Goal: Feedback & Contribution: Contribute content

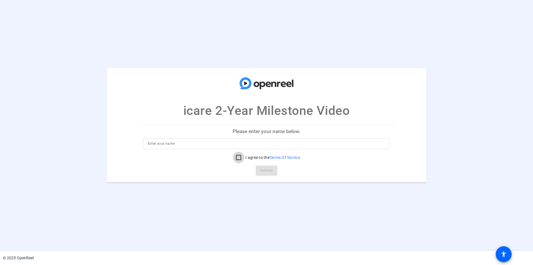
click at [236, 158] on input "I agree to the Terms Of Service" at bounding box center [238, 157] width 11 height 11
checkbox input "true"
click at [241, 146] on input at bounding box center [267, 143] width 238 height 7
type input "Chrisann Huynh"
click at [273, 172] on span "Continue" at bounding box center [266, 171] width 13 height 9
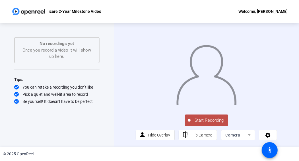
click at [210, 122] on span "Start Recording" at bounding box center [210, 120] width 38 height 7
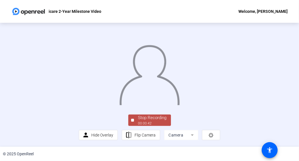
click at [105, 109] on div at bounding box center [150, 69] width 142 height 80
click at [146, 119] on div "Stop Recording" at bounding box center [152, 117] width 28 height 7
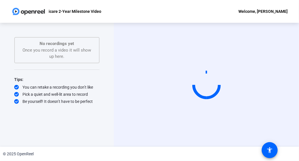
scroll to position [0, 0]
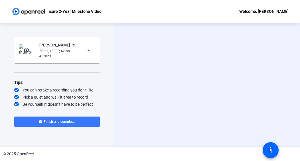
click at [25, 48] on mat-icon "play_circle_outline" at bounding box center [27, 50] width 7 height 6
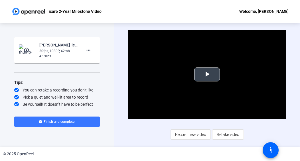
click at [207, 74] on span "Video Player" at bounding box center [207, 74] width 0 height 0
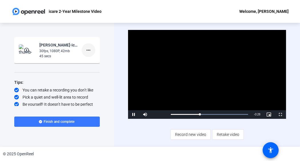
click at [90, 55] on span at bounding box center [88, 50] width 14 height 14
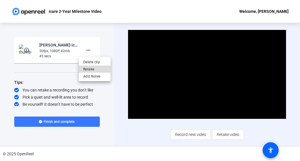
click at [88, 70] on span "Retake" at bounding box center [94, 69] width 23 height 7
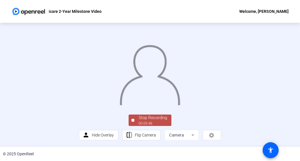
click at [221, 109] on div at bounding box center [150, 69] width 142 height 80
click at [138, 123] on div "00:00:49" at bounding box center [152, 123] width 28 height 5
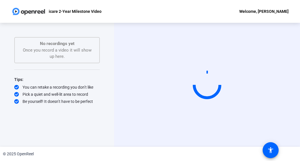
scroll to position [0, 0]
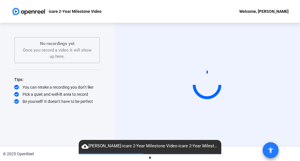
click at [273, 149] on mat-icon "accessibility" at bounding box center [270, 150] width 7 height 7
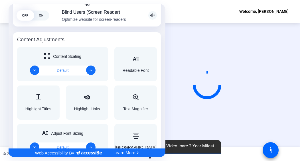
scroll to position [182, 0]
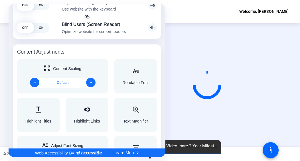
click at [196, 31] on div at bounding box center [150, 80] width 300 height 161
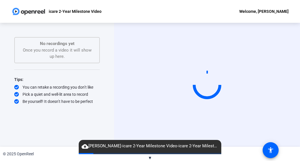
scroll to position [0, 0]
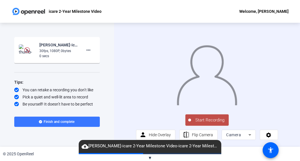
click at [44, 52] on div "30fps, 1080P, 0bytes" at bounding box center [58, 50] width 38 height 5
click at [85, 51] on mat-icon "more_horiz" at bounding box center [88, 50] width 7 height 7
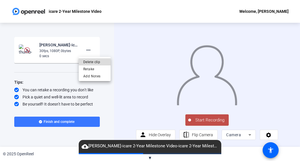
click at [84, 64] on span "Delete clip" at bounding box center [94, 62] width 23 height 7
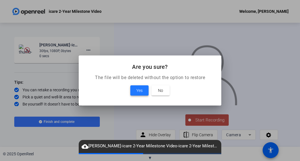
click at [134, 90] on span at bounding box center [139, 91] width 18 height 14
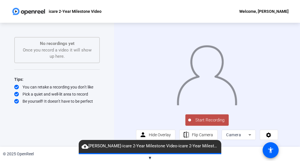
click at [107, 105] on div "Start Recording No recordings yet Once you record a video it will show up here.…" at bounding box center [57, 85] width 114 height 124
click at [198, 122] on span "Start Recording" at bounding box center [210, 120] width 38 height 7
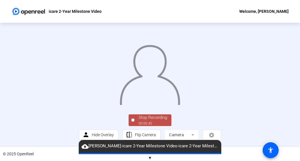
click at [221, 109] on div at bounding box center [150, 70] width 142 height 80
click at [165, 121] on div "Stop Recording" at bounding box center [152, 117] width 28 height 7
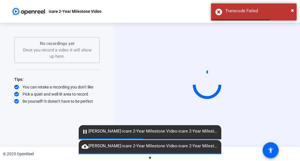
click at [108, 71] on div "Start Recording No recordings yet Once you record a video it will show up here.…" at bounding box center [57, 85] width 114 height 124
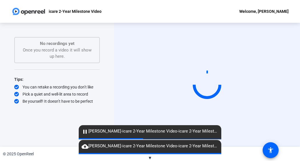
click at [85, 81] on div "Tips:" at bounding box center [56, 79] width 85 height 7
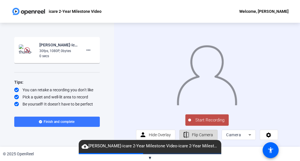
click at [193, 136] on span "Flip Camera" at bounding box center [202, 135] width 21 height 11
click at [235, 135] on div "Camera" at bounding box center [238, 135] width 25 height 10
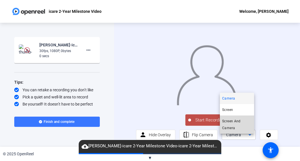
click at [235, 127] on span "Screen And Camera" at bounding box center [237, 125] width 30 height 14
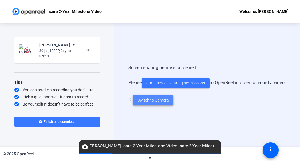
click at [164, 103] on span "Switch to Camera" at bounding box center [152, 100] width 31 height 6
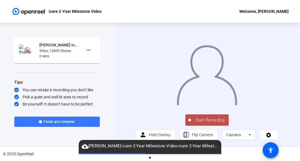
scroll to position [3, 0]
click at [265, 138] on icon at bounding box center [268, 135] width 7 height 6
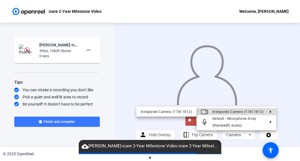
click at [216, 113] on span "Integrated Camera (174f:1812)" at bounding box center [237, 112] width 51 height 4
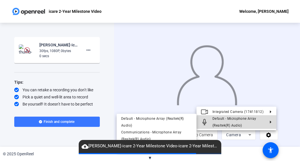
click at [218, 124] on span "Default - Microphone Array (Realtek(R) Audio)" at bounding box center [234, 122] width 44 height 11
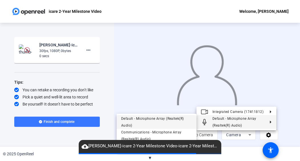
click at [181, 122] on span "Default - Microphone Array (Realtek(R) Audio)" at bounding box center [156, 122] width 71 height 14
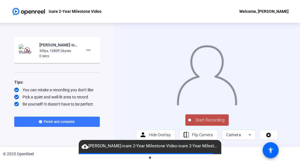
click at [68, 54] on div "0 secs" at bounding box center [58, 56] width 38 height 5
click at [85, 49] on mat-icon "more_horiz" at bounding box center [88, 50] width 7 height 7
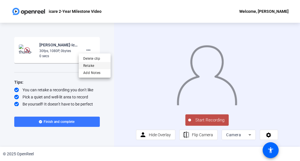
click at [88, 64] on span "Retake" at bounding box center [94, 65] width 23 height 7
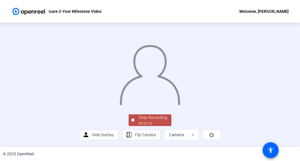
scroll to position [30, 0]
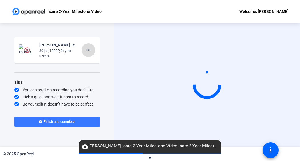
click at [85, 50] on mat-icon "more_horiz" at bounding box center [88, 50] width 7 height 7
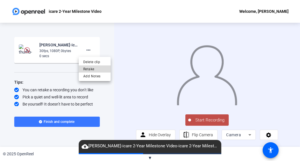
click at [88, 70] on span "Retake" at bounding box center [94, 69] width 23 height 7
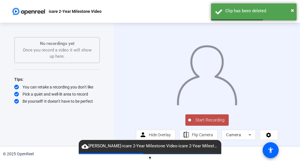
click at [194, 124] on span "Start Recording" at bounding box center [210, 120] width 38 height 7
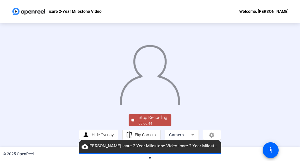
scroll to position [30, 0]
click at [144, 121] on div "Stop Recording" at bounding box center [152, 117] width 28 height 7
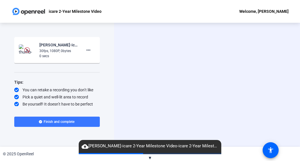
scroll to position [1, 0]
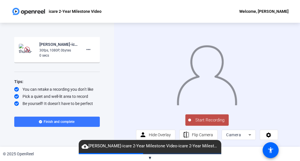
click at [23, 48] on img at bounding box center [27, 49] width 17 height 11
click at [202, 124] on span "Start Recording" at bounding box center [210, 120] width 38 height 7
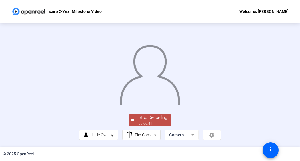
scroll to position [30, 0]
click at [145, 119] on div "Stop Recording" at bounding box center [152, 117] width 28 height 7
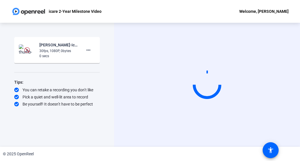
scroll to position [0, 0]
click at [88, 54] on span at bounding box center [88, 50] width 14 height 14
click at [91, 70] on span "Retake" at bounding box center [97, 69] width 23 height 7
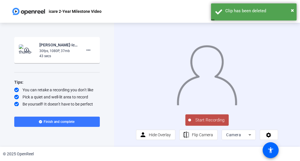
click at [136, 50] on div at bounding box center [207, 70] width 142 height 80
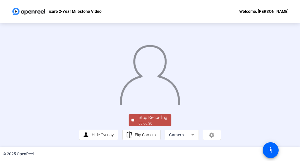
scroll to position [30, 0]
click at [154, 120] on div "Stop Recording" at bounding box center [152, 117] width 28 height 7
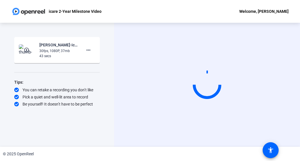
scroll to position [0, 0]
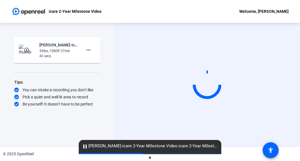
click at [26, 49] on mat-icon "play_circle_outline" at bounding box center [27, 50] width 7 height 6
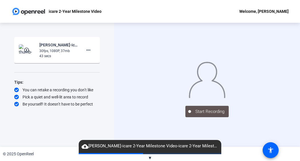
click at [22, 51] on img at bounding box center [27, 49] width 17 height 11
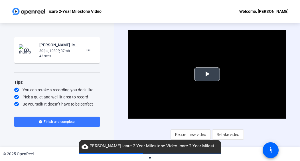
click at [207, 74] on span "Video Player" at bounding box center [207, 74] width 0 height 0
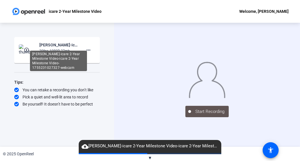
click at [28, 49] on mat-icon "play_circle_outline" at bounding box center [27, 50] width 7 height 6
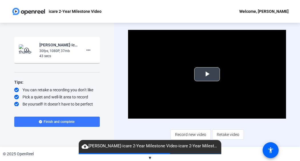
click at [207, 74] on span "Video Player" at bounding box center [207, 74] width 0 height 0
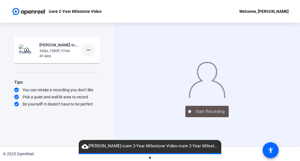
click at [90, 50] on mat-icon "more_horiz" at bounding box center [88, 50] width 7 height 7
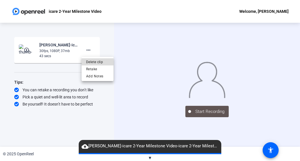
click at [92, 63] on span "Delete clip" at bounding box center [97, 62] width 23 height 7
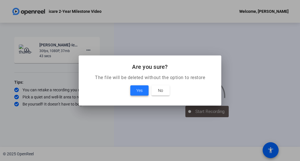
click at [140, 91] on span "Yes" at bounding box center [139, 90] width 6 height 7
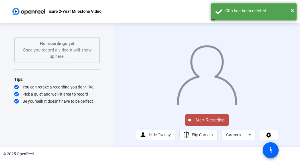
click at [197, 124] on span "Start Recording" at bounding box center [210, 120] width 38 height 7
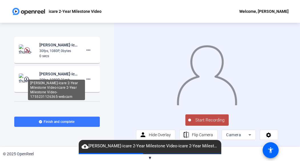
click at [46, 75] on div "[PERSON_NAME]-icare 2-Year Milestone Video-icare 2-Year Milestone Video-1755231…" at bounding box center [58, 74] width 38 height 7
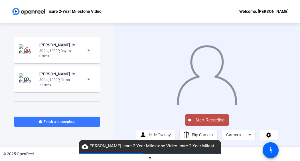
click at [25, 81] on mat-icon "play_circle_outline" at bounding box center [27, 79] width 7 height 6
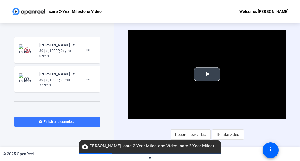
click at [207, 74] on span "Video Player" at bounding box center [207, 74] width 0 height 0
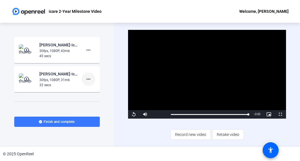
click at [86, 82] on mat-icon "more_horiz" at bounding box center [88, 79] width 7 height 7
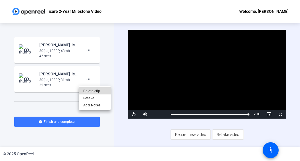
click at [90, 90] on span "Delete clip" at bounding box center [94, 91] width 23 height 7
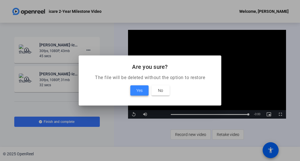
click at [140, 92] on span "Yes" at bounding box center [139, 90] width 6 height 7
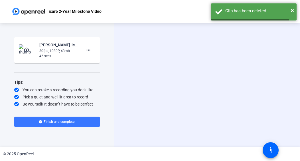
click at [27, 55] on img at bounding box center [27, 49] width 17 height 11
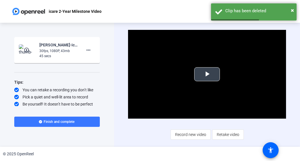
click at [207, 74] on span "Video Player" at bounding box center [207, 74] width 0 height 0
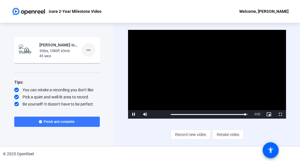
click at [88, 50] on mat-icon "more_horiz" at bounding box center [88, 50] width 7 height 7
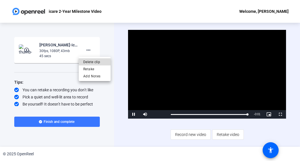
click at [90, 60] on span "Delete clip" at bounding box center [94, 62] width 23 height 7
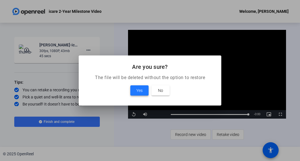
click at [144, 90] on span at bounding box center [139, 91] width 18 height 14
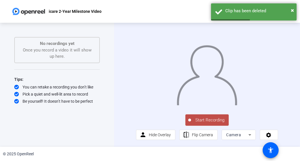
click at [199, 124] on span "Start Recording" at bounding box center [210, 120] width 38 height 7
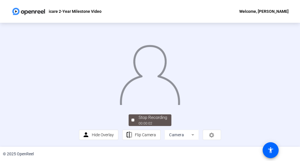
scroll to position [30, 0]
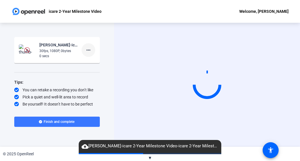
click at [87, 50] on mat-icon "more_horiz" at bounding box center [88, 50] width 7 height 7
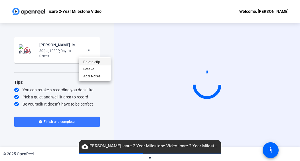
click at [93, 65] on span "Delete clip" at bounding box center [94, 62] width 23 height 7
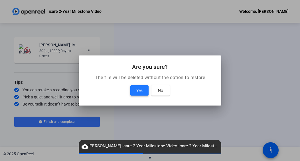
click at [136, 93] on span "Yes" at bounding box center [139, 90] width 6 height 7
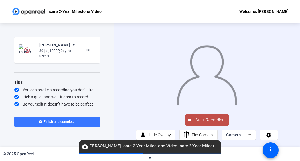
scroll to position [3, 0]
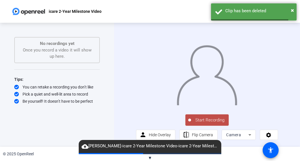
click at [213, 123] on span "Start Recording" at bounding box center [210, 120] width 38 height 7
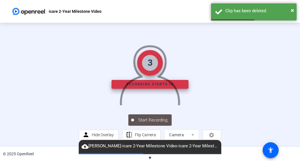
scroll to position [0, 0]
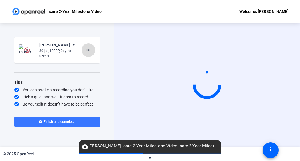
drag, startPoint x: 86, startPoint y: 49, endPoint x: 86, endPoint y: 54, distance: 4.3
click at [86, 49] on mat-icon "more_horiz" at bounding box center [88, 50] width 7 height 7
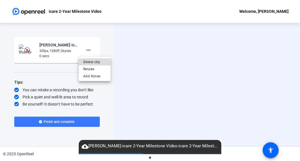
click at [85, 59] on span "Delete clip" at bounding box center [94, 62] width 23 height 7
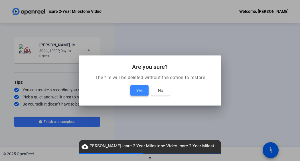
click at [139, 93] on span "Yes" at bounding box center [139, 90] width 6 height 7
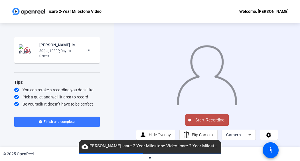
click at [216, 123] on button "Start Recording" at bounding box center [206, 119] width 43 height 11
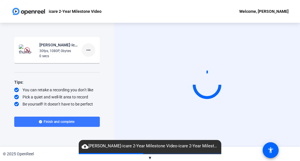
click at [85, 52] on mat-icon "more_horiz" at bounding box center [88, 50] width 7 height 7
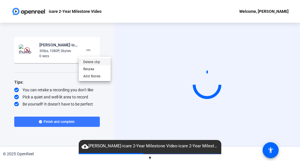
click at [90, 62] on span "Delete clip" at bounding box center [94, 62] width 23 height 7
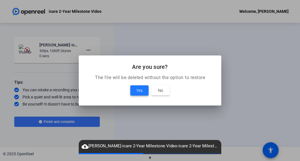
click at [139, 95] on span at bounding box center [139, 91] width 18 height 14
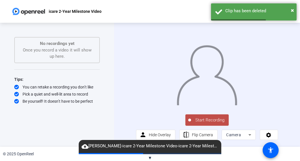
click at [199, 124] on span "Start Recording" at bounding box center [210, 120] width 38 height 7
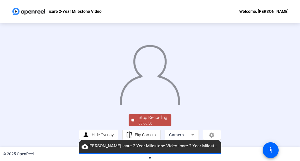
scroll to position [30, 0]
click at [131, 120] on div at bounding box center [132, 120] width 3 height 3
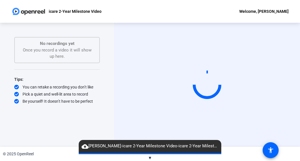
scroll to position [0, 0]
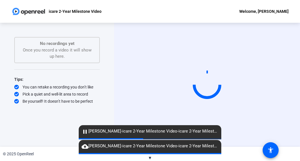
click at [83, 132] on mat-icon "pause" at bounding box center [84, 131] width 7 height 7
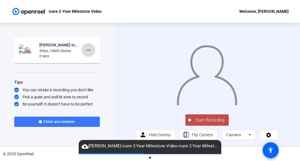
click at [86, 53] on mat-icon "more_horiz" at bounding box center [88, 50] width 7 height 7
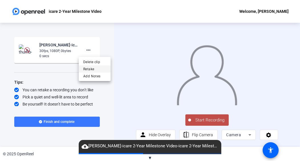
click at [87, 68] on span "Retake" at bounding box center [94, 69] width 23 height 7
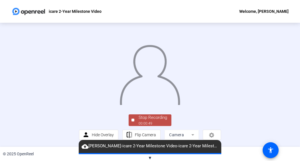
scroll to position [30, 0]
click at [134, 120] on span "Stop Recording 00:00:49" at bounding box center [152, 120] width 37 height 12
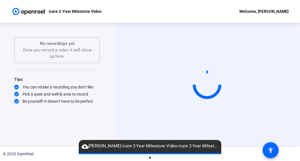
scroll to position [0, 0]
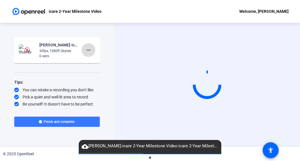
click at [85, 49] on mat-icon "more_horiz" at bounding box center [88, 50] width 7 height 7
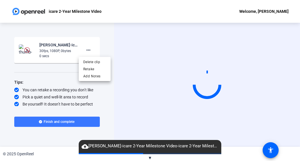
click at [208, 119] on div at bounding box center [150, 80] width 300 height 161
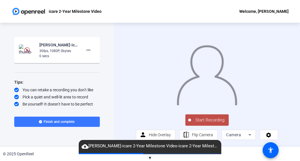
click at [194, 124] on span "Start Recording" at bounding box center [210, 120] width 38 height 7
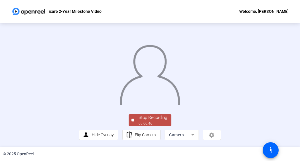
click at [117, 140] on div "Stop Recording 00:00:46 person Hide Overlay flip Flip Camera Camera" at bounding box center [150, 85] width 142 height 111
click at [145, 121] on div "Stop Recording" at bounding box center [152, 117] width 28 height 7
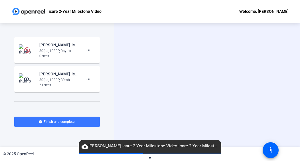
click at [21, 79] on img at bounding box center [27, 78] width 17 height 11
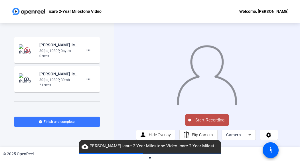
click at [26, 81] on mat-icon "play_circle_outline" at bounding box center [27, 79] width 7 height 6
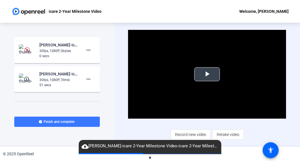
click at [207, 74] on span "Video Player" at bounding box center [207, 74] width 0 height 0
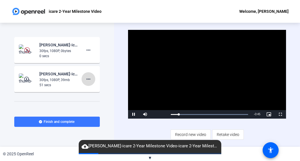
click at [90, 76] on span at bounding box center [88, 79] width 14 height 14
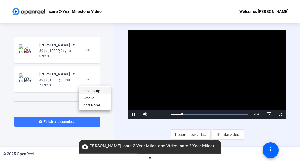
click at [90, 91] on span "Delete clip" at bounding box center [94, 91] width 23 height 7
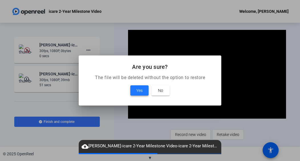
click at [137, 88] on span "Yes" at bounding box center [139, 90] width 6 height 7
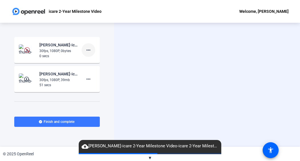
click at [85, 49] on mat-icon "more_horiz" at bounding box center [88, 50] width 7 height 7
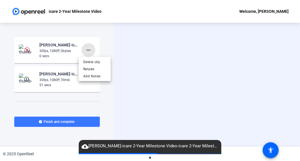
click at [89, 69] on span "Retake" at bounding box center [94, 69] width 23 height 7
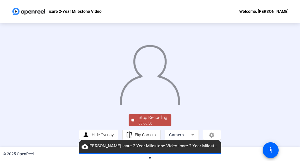
scroll to position [30, 0]
click at [128, 121] on button "Stop Recording 00:00:50" at bounding box center [149, 120] width 43 height 12
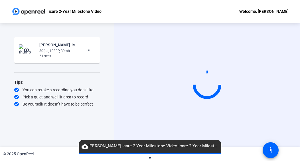
scroll to position [0, 0]
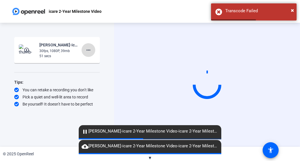
click at [91, 54] on span at bounding box center [88, 50] width 14 height 14
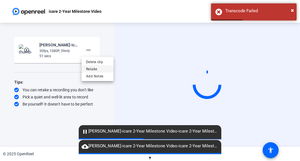
click at [90, 68] on span "Retake" at bounding box center [97, 69] width 23 height 7
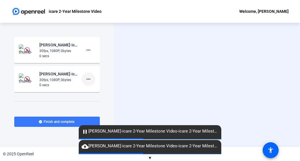
click at [87, 80] on mat-icon "more_horiz" at bounding box center [88, 79] width 7 height 7
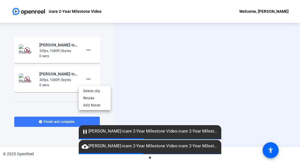
click at [83, 79] on div at bounding box center [150, 80] width 300 height 161
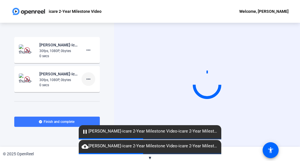
click at [85, 79] on mat-icon "more_horiz" at bounding box center [88, 79] width 7 height 7
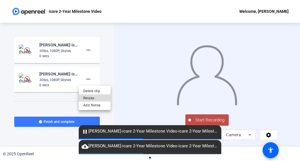
click at [93, 98] on span "Retake" at bounding box center [94, 98] width 23 height 7
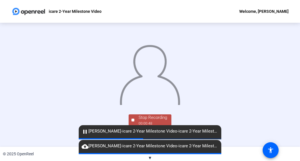
scroll to position [30, 0]
click at [134, 117] on span "Stop Recording 00:00:49" at bounding box center [152, 120] width 37 height 12
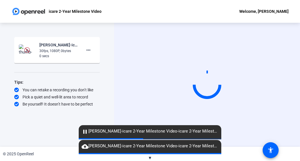
scroll to position [0, 0]
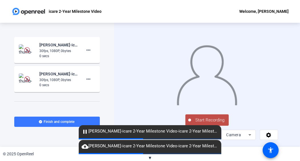
click at [189, 121] on button "Start Recording" at bounding box center [206, 119] width 43 height 11
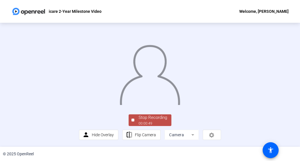
scroll to position [30, 0]
click at [132, 122] on div at bounding box center [132, 120] width 3 height 3
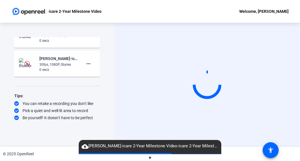
scroll to position [0, 0]
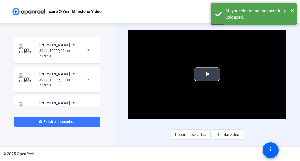
click at [207, 74] on span "Video Player" at bounding box center [207, 74] width 0 height 0
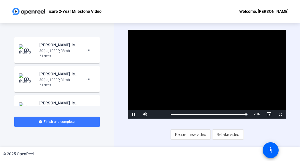
scroll to position [59, 0]
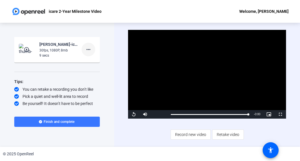
click at [88, 50] on mat-icon "more_horiz" at bounding box center [88, 49] width 7 height 7
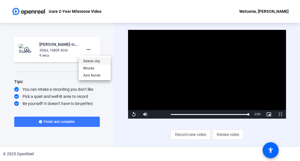
click at [88, 61] on span "Delete clip" at bounding box center [94, 61] width 23 height 7
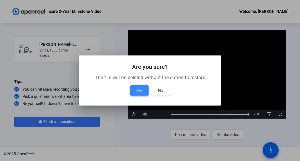
click at [140, 91] on span "Yes" at bounding box center [139, 90] width 6 height 7
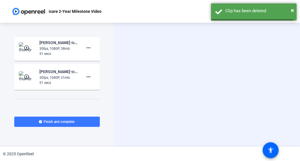
scroll to position [0, 0]
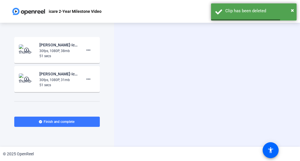
click at [49, 82] on div "30fps, 1080P, 31mb" at bounding box center [58, 79] width 38 height 5
click at [24, 48] on mat-icon "play_circle_outline" at bounding box center [27, 50] width 7 height 6
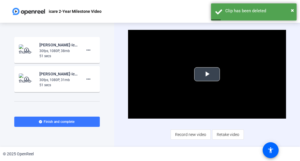
click at [197, 81] on video "Video Player" at bounding box center [207, 74] width 158 height 89
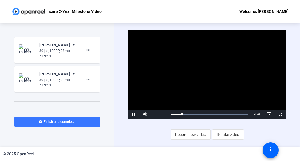
click at [29, 81] on mat-icon "play_circle_outline" at bounding box center [27, 79] width 7 height 6
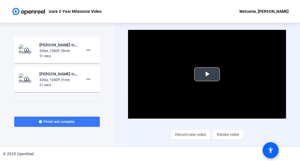
click at [203, 86] on video "Video Player" at bounding box center [207, 74] width 158 height 89
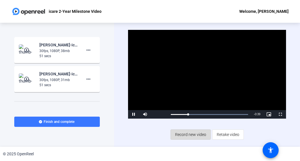
click at [176, 134] on span "Record new video" at bounding box center [190, 134] width 31 height 11
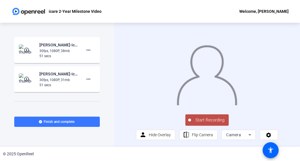
click at [277, 124] on div "Start Recording person Hide Overlay flip Flip Camera Camera" at bounding box center [207, 127] width 142 height 27
click at [203, 124] on span "Start Recording" at bounding box center [210, 120] width 38 height 7
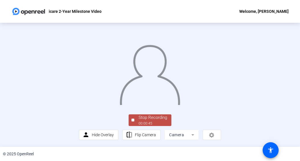
scroll to position [30, 0]
click at [129, 122] on button "Stop Recording 00:00:46" at bounding box center [149, 120] width 43 height 12
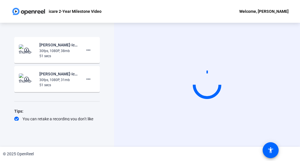
click at [115, 108] on div "Start Recording" at bounding box center [207, 85] width 186 height 124
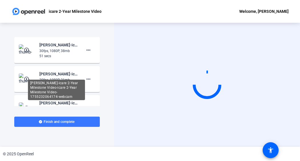
scroll to position [59, 0]
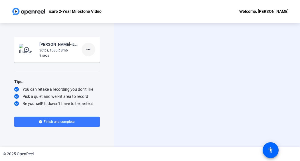
click at [87, 49] on mat-icon "more_horiz" at bounding box center [88, 49] width 7 height 7
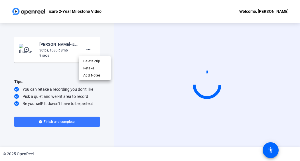
click at [48, 78] on div at bounding box center [150, 80] width 300 height 161
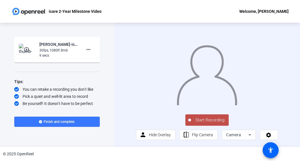
click at [193, 120] on button "Start Recording" at bounding box center [206, 119] width 43 height 11
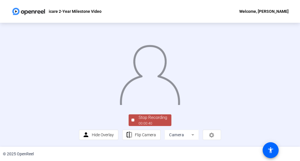
scroll to position [30, 0]
click at [131, 120] on div at bounding box center [132, 120] width 3 height 3
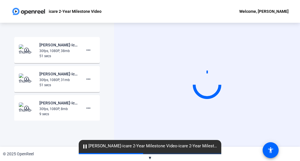
scroll to position [44, 0]
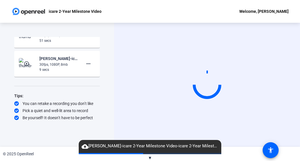
click at [26, 67] on img at bounding box center [27, 63] width 17 height 11
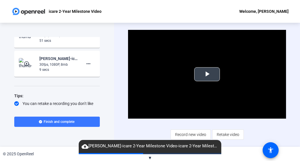
click at [207, 74] on span "Video Player" at bounding box center [207, 74] width 0 height 0
click at [85, 66] on mat-icon "more_horiz" at bounding box center [88, 63] width 7 height 7
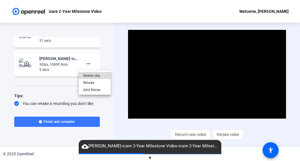
click at [95, 77] on span "Delete clip" at bounding box center [94, 75] width 23 height 7
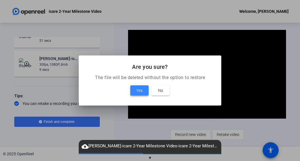
click at [138, 94] on span at bounding box center [139, 91] width 18 height 14
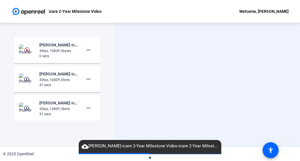
scroll to position [35, 0]
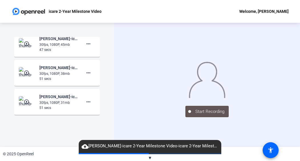
click at [22, 76] on img at bounding box center [27, 72] width 17 height 11
click at [23, 43] on img at bounding box center [27, 43] width 17 height 11
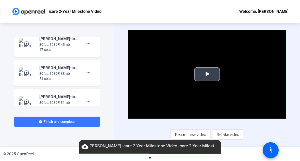
click at [207, 74] on span "Video Player" at bounding box center [207, 74] width 0 height 0
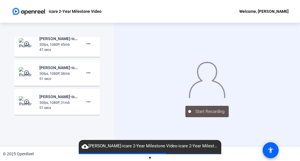
click at [24, 45] on mat-icon "play_circle_outline" at bounding box center [27, 44] width 7 height 6
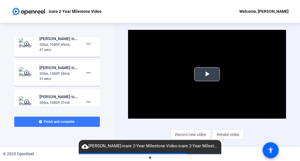
click at [207, 74] on span "Video Player" at bounding box center [207, 74] width 0 height 0
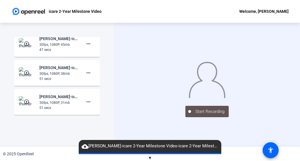
click at [24, 43] on mat-icon "play_circle_outline" at bounding box center [27, 44] width 7 height 6
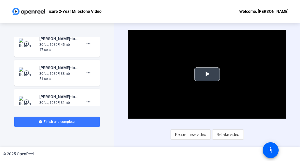
click at [207, 74] on span "Video Player" at bounding box center [207, 74] width 0 height 0
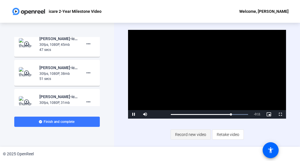
click at [191, 139] on span "Record new video" at bounding box center [190, 134] width 31 height 11
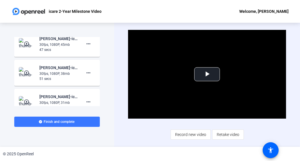
click at [229, 124] on div "Video Player is loading. Play Video Play Mute Current Time 0:00 / Duration 0:47…" at bounding box center [207, 85] width 158 height 110
click at [181, 132] on span "Record new video" at bounding box center [190, 134] width 31 height 11
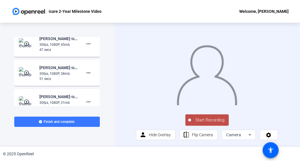
drag, startPoint x: 203, startPoint y: 124, endPoint x: 207, endPoint y: 125, distance: 4.0
click at [207, 124] on span "Start Recording" at bounding box center [210, 120] width 38 height 7
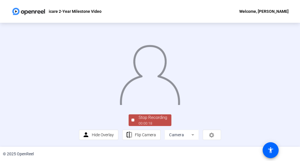
scroll to position [30, 0]
click at [96, 123] on div "Stop Recording 00:00:18 person Hide Overlay flip Flip Camera Camera" at bounding box center [150, 126] width 142 height 27
click at [145, 124] on div "00:00:19" at bounding box center [152, 123] width 28 height 5
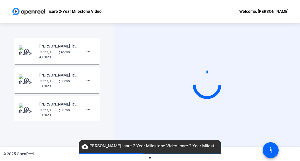
scroll to position [0, 0]
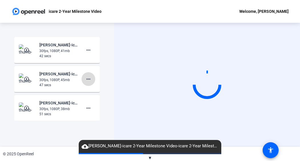
click at [87, 75] on span at bounding box center [88, 79] width 14 height 14
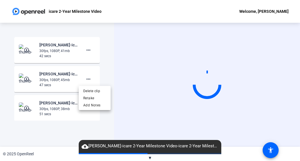
click at [83, 52] on div at bounding box center [150, 80] width 300 height 161
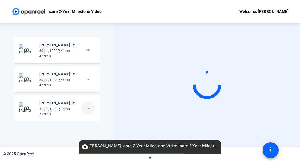
click at [85, 111] on mat-icon "more_horiz" at bounding box center [88, 108] width 7 height 7
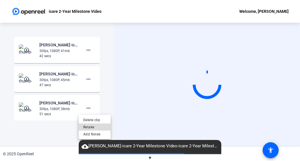
click at [90, 129] on span "Retake" at bounding box center [94, 127] width 23 height 7
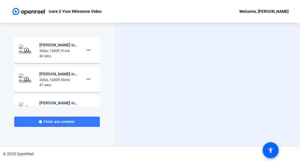
click at [24, 49] on mat-icon "play_circle_outline" at bounding box center [27, 50] width 7 height 6
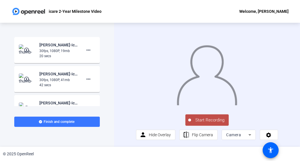
click at [211, 124] on span "Start Recording" at bounding box center [210, 120] width 38 height 7
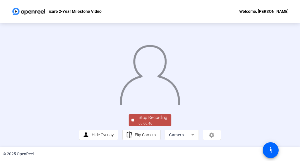
scroll to position [30, 0]
click at [132, 122] on div at bounding box center [132, 120] width 3 height 3
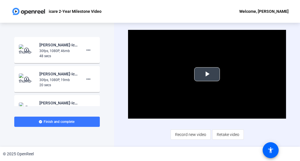
click at [207, 74] on span "Video Player" at bounding box center [207, 74] width 0 height 0
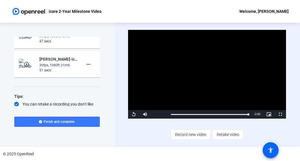
scroll to position [108, 0]
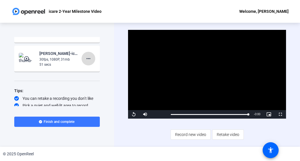
click at [81, 57] on span at bounding box center [88, 59] width 14 height 14
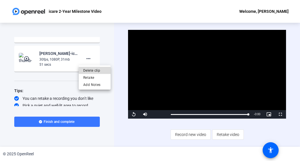
click at [98, 71] on span "Delete clip" at bounding box center [94, 70] width 23 height 7
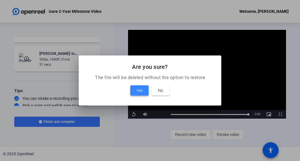
click at [135, 86] on span at bounding box center [139, 91] width 18 height 14
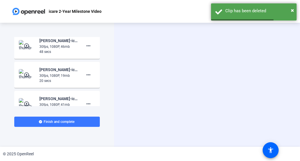
scroll to position [4, 0]
click at [87, 77] on mat-icon "more_horiz" at bounding box center [88, 75] width 7 height 7
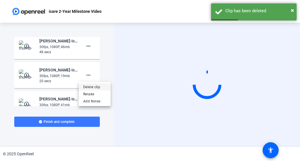
click at [96, 87] on span "Delete clip" at bounding box center [94, 87] width 23 height 7
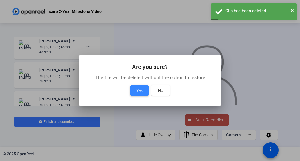
click at [135, 89] on span at bounding box center [139, 91] width 18 height 14
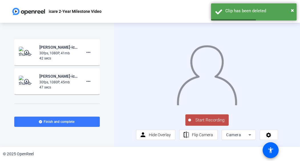
scroll to position [0, 0]
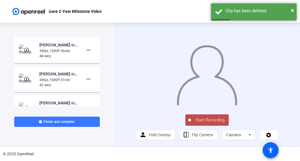
click at [26, 80] on mat-icon "play_circle_outline" at bounding box center [27, 79] width 7 height 6
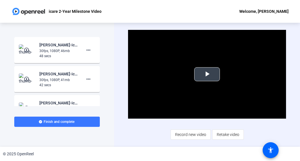
click at [207, 74] on span "Video Player" at bounding box center [207, 74] width 0 height 0
click at [24, 48] on mat-icon "play_circle_outline" at bounding box center [27, 50] width 7 height 6
click at [207, 74] on span "Video Player" at bounding box center [207, 74] width 0 height 0
click at [87, 78] on mat-icon "more_horiz" at bounding box center [88, 79] width 7 height 7
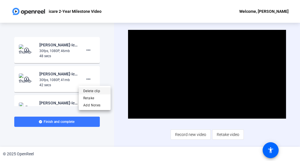
click at [92, 92] on span "Delete clip" at bounding box center [94, 91] width 23 height 7
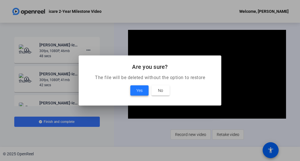
click at [142, 88] on span "Yes" at bounding box center [139, 90] width 6 height 7
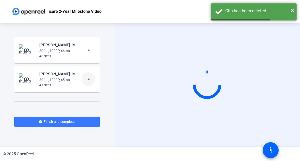
click at [86, 79] on mat-icon "more_horiz" at bounding box center [88, 79] width 7 height 7
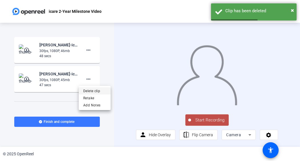
click at [87, 92] on span "Delete clip" at bounding box center [94, 91] width 23 height 7
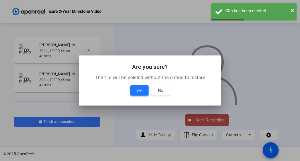
click at [132, 92] on span at bounding box center [139, 91] width 18 height 14
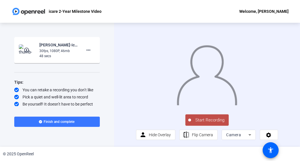
click at [207, 118] on button "Start Recording" at bounding box center [206, 119] width 43 height 11
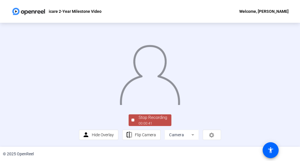
click at [79, 109] on div at bounding box center [150, 70] width 142 height 80
click at [152, 121] on div "Stop Recording" at bounding box center [152, 117] width 28 height 7
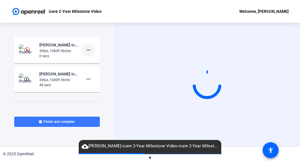
click at [85, 53] on mat-icon "more_horiz" at bounding box center [88, 50] width 7 height 7
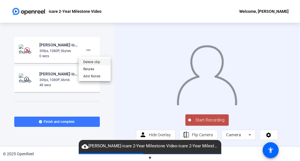
click at [85, 62] on span "Delete clip" at bounding box center [94, 62] width 23 height 7
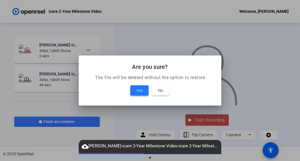
click at [139, 90] on span "Yes" at bounding box center [139, 90] width 6 height 7
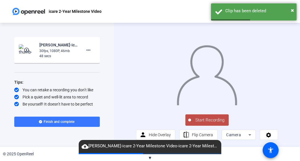
click at [26, 49] on mat-icon "play_circle_outline" at bounding box center [27, 50] width 7 height 6
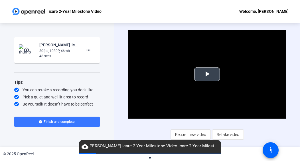
click at [192, 69] on video "Video Player" at bounding box center [207, 74] width 158 height 89
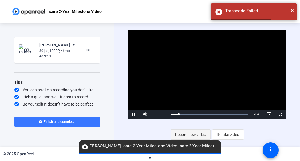
click at [182, 138] on span "Record new video" at bounding box center [190, 134] width 31 height 11
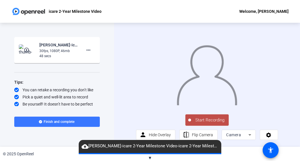
click at [221, 122] on span "Start Recording" at bounding box center [210, 120] width 38 height 7
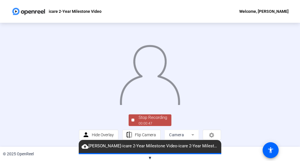
scroll to position [30, 0]
click at [129, 120] on button "Stop Recording 00:00:47" at bounding box center [149, 120] width 43 height 12
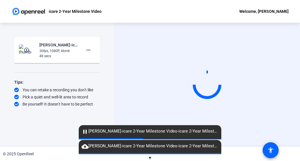
click at [24, 50] on mat-icon "play_circle_outline" at bounding box center [27, 50] width 7 height 6
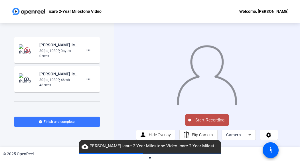
click at [204, 124] on span "Start Recording" at bounding box center [210, 120] width 38 height 7
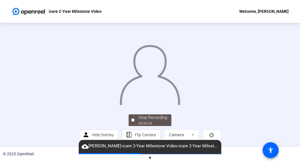
scroll to position [30, 0]
click at [132, 121] on div at bounding box center [132, 120] width 3 height 3
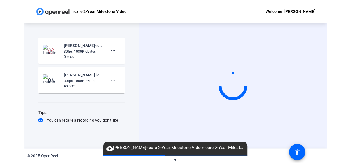
scroll to position [0, 0]
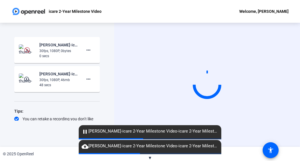
click at [26, 77] on mat-icon "play_circle_outline" at bounding box center [27, 79] width 7 height 6
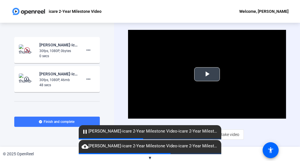
click at [223, 64] on video "Video Player" at bounding box center [207, 74] width 158 height 89
click at [185, 134] on span "pause [PERSON_NAME]-icare 2-Year Milestone Video-icare 2-Year Milestone Video-1…" at bounding box center [150, 131] width 142 height 7
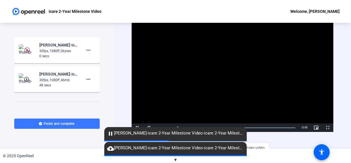
scroll to position [5, 0]
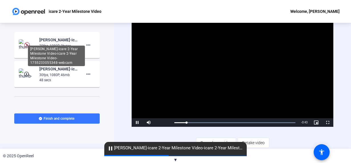
click at [64, 42] on div "[PERSON_NAME]-icare 2-Year Milestone Video-icare 2-Year Milestone Video-1755233…" at bounding box center [58, 39] width 38 height 7
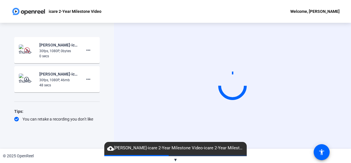
scroll to position [0, 0]
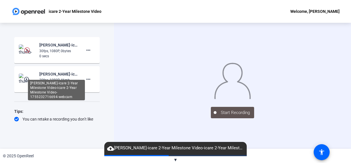
click at [52, 80] on div "Chrisann Huynh-icare 2-Year Milestone Video-icare 2-Year Milestone Video-175523…" at bounding box center [56, 90] width 57 height 21
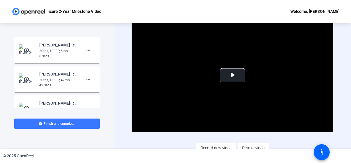
click at [22, 48] on img at bounding box center [27, 49] width 17 height 11
click at [85, 51] on mat-icon "more_horiz" at bounding box center [88, 50] width 7 height 7
click at [88, 62] on span "Delete clip" at bounding box center [94, 62] width 23 height 7
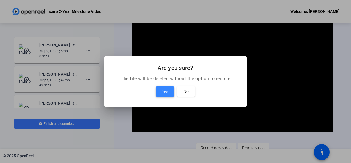
click at [159, 93] on span at bounding box center [165, 92] width 18 height 14
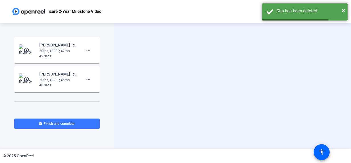
click at [22, 48] on img at bounding box center [27, 49] width 17 height 11
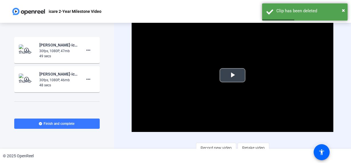
click at [232, 75] on span "Video Player" at bounding box center [232, 75] width 0 height 0
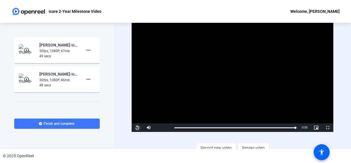
click at [138, 128] on span "Video Player" at bounding box center [137, 128] width 11 height 0
click at [88, 81] on mat-icon "more_horiz" at bounding box center [88, 79] width 7 height 7
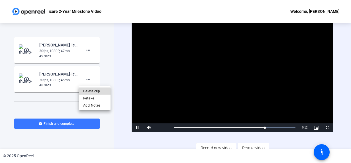
click at [92, 91] on span "Delete clip" at bounding box center [94, 91] width 23 height 7
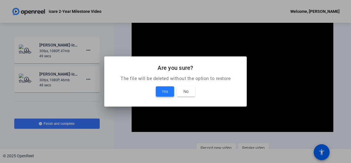
click at [167, 90] on span "Yes" at bounding box center [165, 91] width 6 height 7
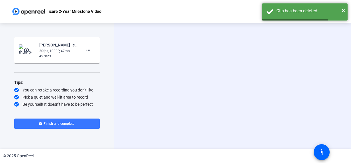
click at [25, 47] on img at bounding box center [27, 49] width 17 height 11
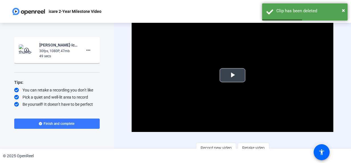
click at [232, 75] on span "Video Player" at bounding box center [232, 75] width 0 height 0
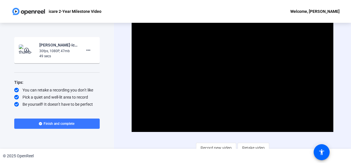
click at [199, 149] on div "© 2025 OpenReel" at bounding box center [175, 156] width 351 height 14
click at [206, 149] on div "© 2025 OpenReel" at bounding box center [175, 156] width 351 height 14
click at [204, 147] on span "Record new video" at bounding box center [216, 147] width 31 height 11
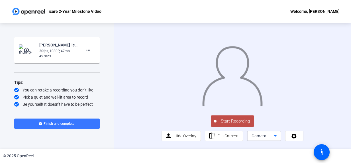
click at [271, 139] on mat-select "Camera" at bounding box center [263, 135] width 25 height 7
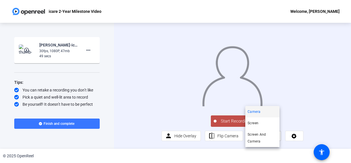
click at [221, 135] on div at bounding box center [175, 81] width 351 height 163
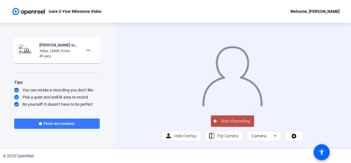
click at [214, 122] on div at bounding box center [215, 121] width 3 height 3
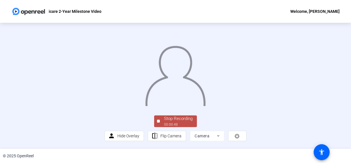
scroll to position [42, 0]
click at [162, 122] on span "Stop Recording 00:00:49" at bounding box center [178, 121] width 37 height 12
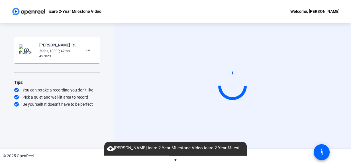
click at [26, 51] on mat-icon "play_circle_outline" at bounding box center [27, 50] width 7 height 6
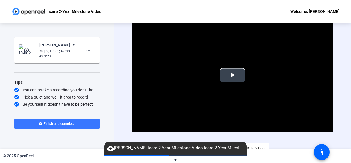
scroll to position [5, 0]
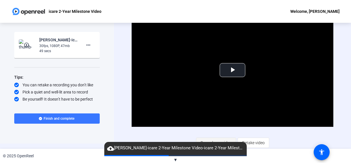
click at [212, 139] on span "Record new video" at bounding box center [216, 142] width 31 height 11
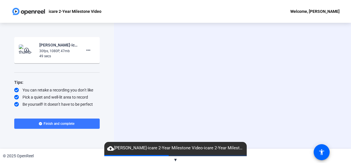
scroll to position [0, 0]
click at [277, 137] on div "Start Recording person Hide Overlay flip Flip Camera Camera" at bounding box center [232, 86] width 237 height 126
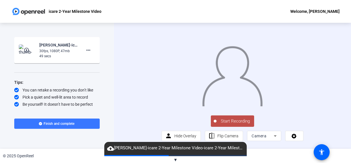
scroll to position [15, 0]
click at [234, 121] on span "Start Recording" at bounding box center [235, 121] width 38 height 7
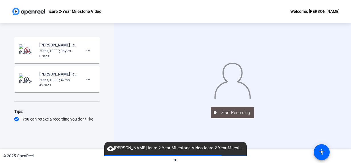
drag, startPoint x: 107, startPoint y: 130, endPoint x: 114, endPoint y: 130, distance: 8.0
click at [107, 130] on div "Start Recording Chrisann Huynh-icare 2-Year Milestone Video-icare 2-Year Milest…" at bounding box center [57, 86] width 114 height 126
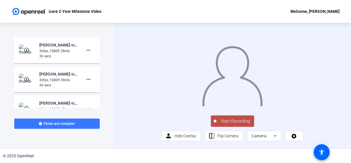
click at [26, 52] on mat-icon "play_circle_outline" at bounding box center [27, 50] width 7 height 6
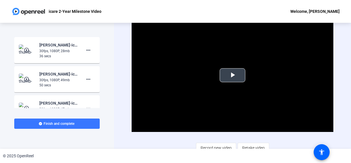
click at [218, 85] on video "Video Player" at bounding box center [232, 75] width 201 height 113
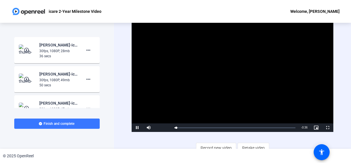
click at [267, 132] on div "Video Player is loading. Play Video Pause Mute Current Time 0:00 / Duration 0:3…" at bounding box center [232, 86] width 201 height 134
click at [279, 126] on div "Loaded : 100.00% 0:31 0:01" at bounding box center [234, 127] width 126 height 9
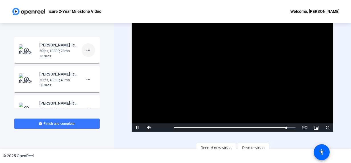
click at [83, 56] on span at bounding box center [88, 50] width 14 height 14
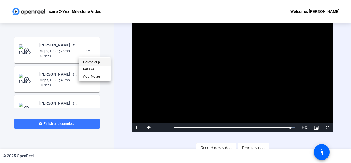
click at [95, 62] on span "Delete clip" at bounding box center [94, 62] width 23 height 7
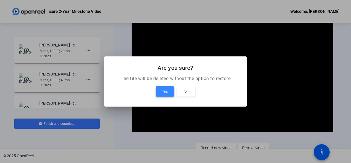
click at [172, 92] on span at bounding box center [165, 92] width 18 height 14
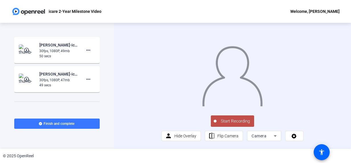
click at [161, 141] on div "Start Recording person Hide Overlay flip Flip Camera Camera" at bounding box center [232, 127] width 142 height 27
click at [230, 124] on span "Start Recording" at bounding box center [235, 121] width 38 height 7
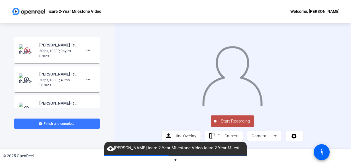
scroll to position [15, 0]
click at [229, 122] on span "Start Recording" at bounding box center [235, 121] width 38 height 7
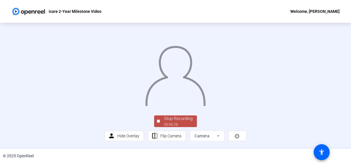
scroll to position [42, 0]
click at [165, 122] on div "Stop Recording" at bounding box center [178, 118] width 28 height 7
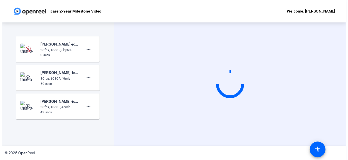
scroll to position [0, 0]
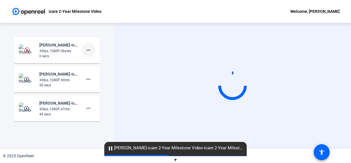
click at [85, 48] on mat-icon "more_horiz" at bounding box center [88, 50] width 7 height 7
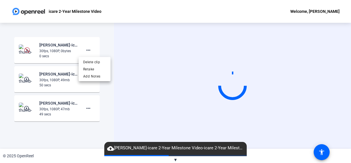
click at [24, 109] on div at bounding box center [175, 81] width 351 height 163
click at [26, 109] on mat-icon "play_circle_outline" at bounding box center [27, 108] width 7 height 6
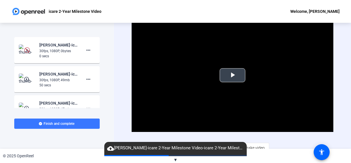
click at [232, 75] on span "Video Player" at bounding box center [232, 75] width 0 height 0
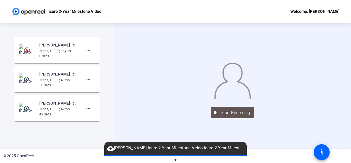
click at [29, 114] on div "play_circle_outline [PERSON_NAME]-icare 2-Year Milestone Video-icare 2-Year Mil…" at bounding box center [57, 108] width 76 height 17
click at [25, 111] on mat-icon "play_circle_outline" at bounding box center [27, 108] width 7 height 6
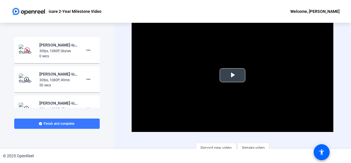
click at [232, 75] on span "Video Player" at bounding box center [232, 75] width 0 height 0
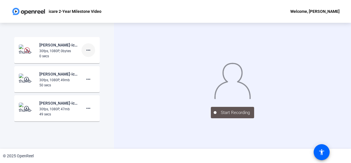
click at [85, 52] on mat-icon "more_horiz" at bounding box center [88, 50] width 7 height 7
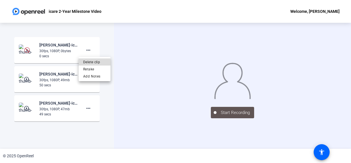
click at [91, 63] on span "Delete clip" at bounding box center [94, 62] width 23 height 7
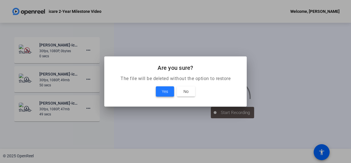
click at [165, 88] on span at bounding box center [165, 92] width 18 height 14
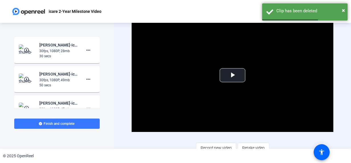
click at [26, 47] on img at bounding box center [27, 49] width 17 height 11
click at [232, 75] on span "Video Player" at bounding box center [232, 75] width 0 height 0
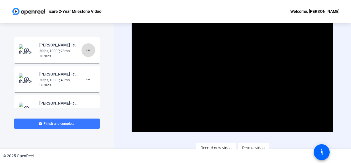
click at [85, 52] on mat-icon "more_horiz" at bounding box center [88, 50] width 7 height 7
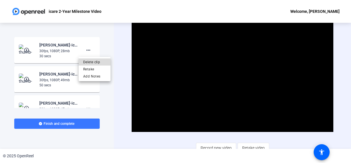
click at [96, 60] on span "Delete clip" at bounding box center [94, 62] width 23 height 7
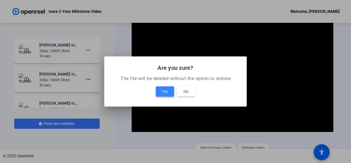
click at [165, 87] on span at bounding box center [165, 92] width 18 height 14
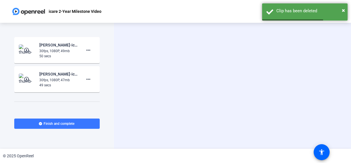
click at [26, 80] on mat-icon "play_circle_outline" at bounding box center [27, 79] width 7 height 6
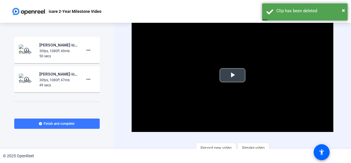
click at [232, 75] on span "Video Player" at bounding box center [232, 75] width 0 height 0
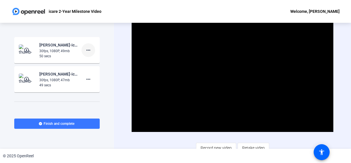
click at [89, 50] on mat-icon "more_horiz" at bounding box center [88, 50] width 7 height 7
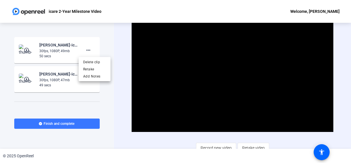
click at [111, 54] on div at bounding box center [175, 81] width 351 height 163
click at [27, 54] on img at bounding box center [27, 49] width 17 height 11
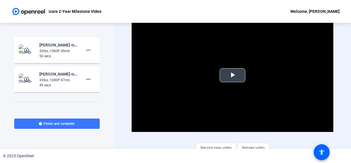
click at [232, 75] on span "Video Player" at bounding box center [232, 75] width 0 height 0
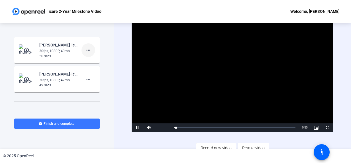
click at [87, 52] on mat-icon "more_horiz" at bounding box center [88, 50] width 7 height 7
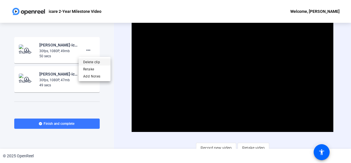
click at [101, 62] on span "Delete clip" at bounding box center [94, 62] width 23 height 7
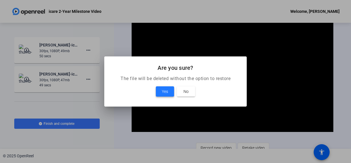
click at [161, 89] on span at bounding box center [165, 92] width 18 height 14
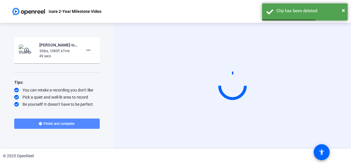
click at [74, 120] on span at bounding box center [56, 124] width 85 height 14
